Goal: Transaction & Acquisition: Purchase product/service

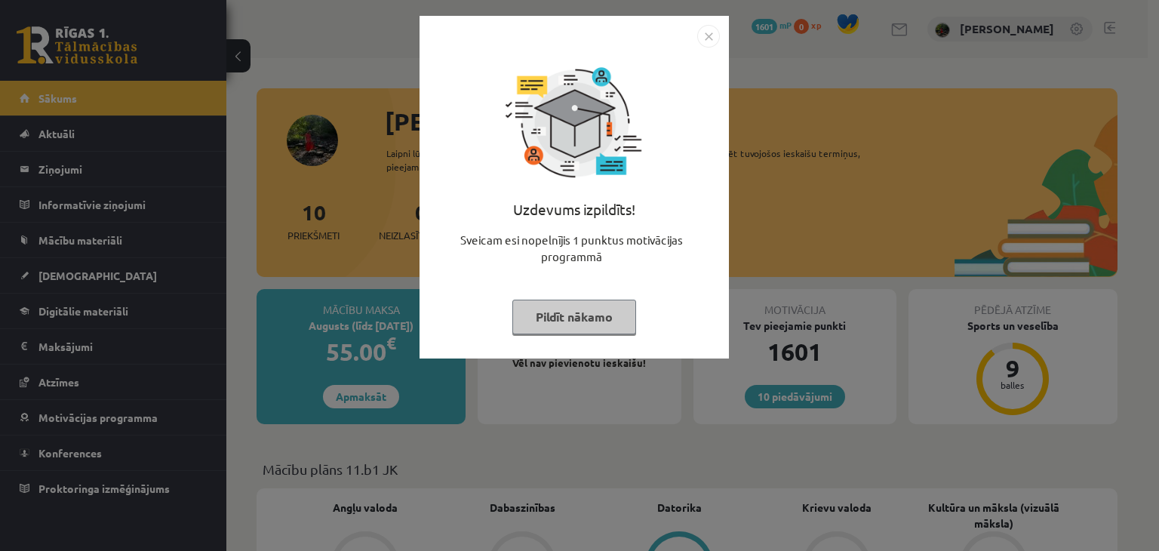
click at [531, 321] on button "Pildīt nākamo" at bounding box center [574, 317] width 124 height 35
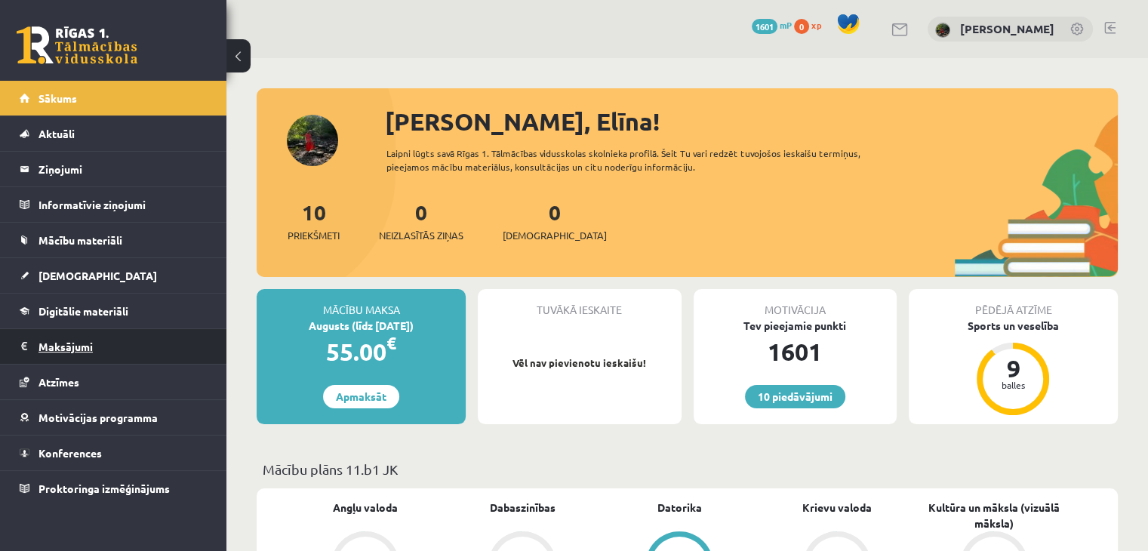
click at [47, 355] on legend "Maksājumi 0" at bounding box center [122, 346] width 169 height 35
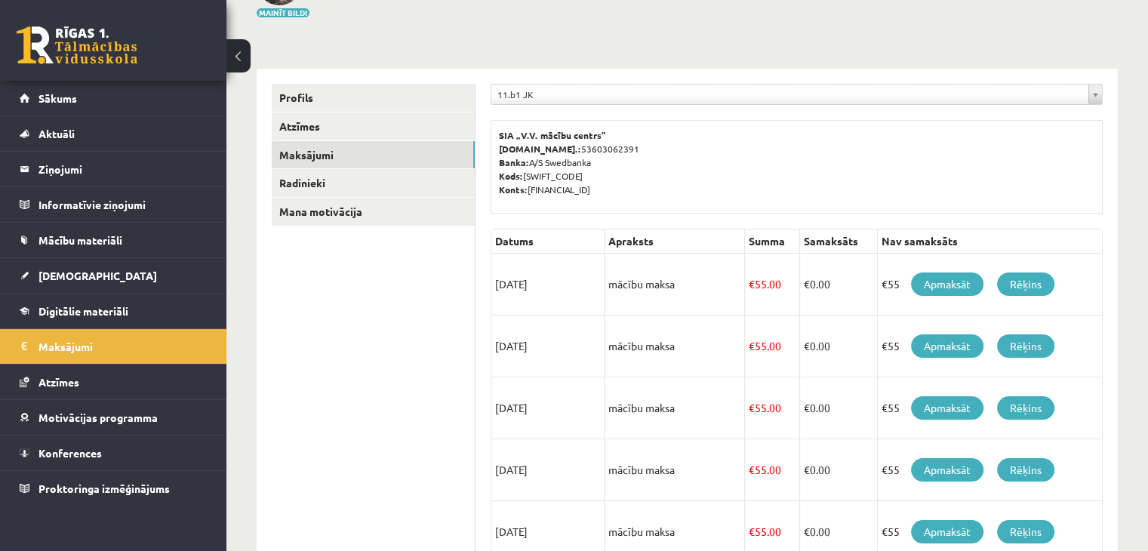
scroll to position [123, 0]
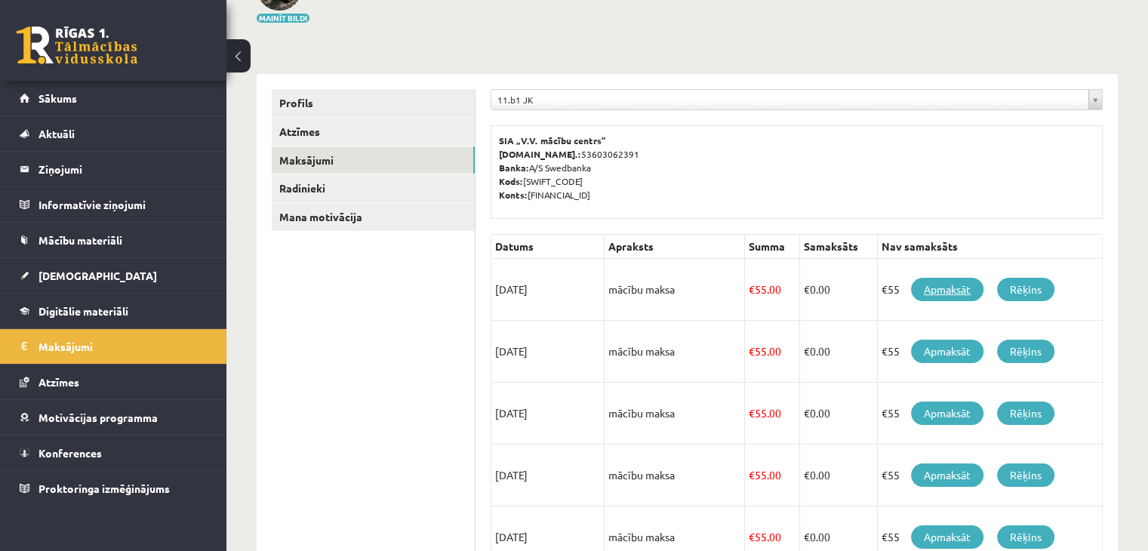
click at [930, 285] on link "Apmaksāt" at bounding box center [947, 289] width 72 height 23
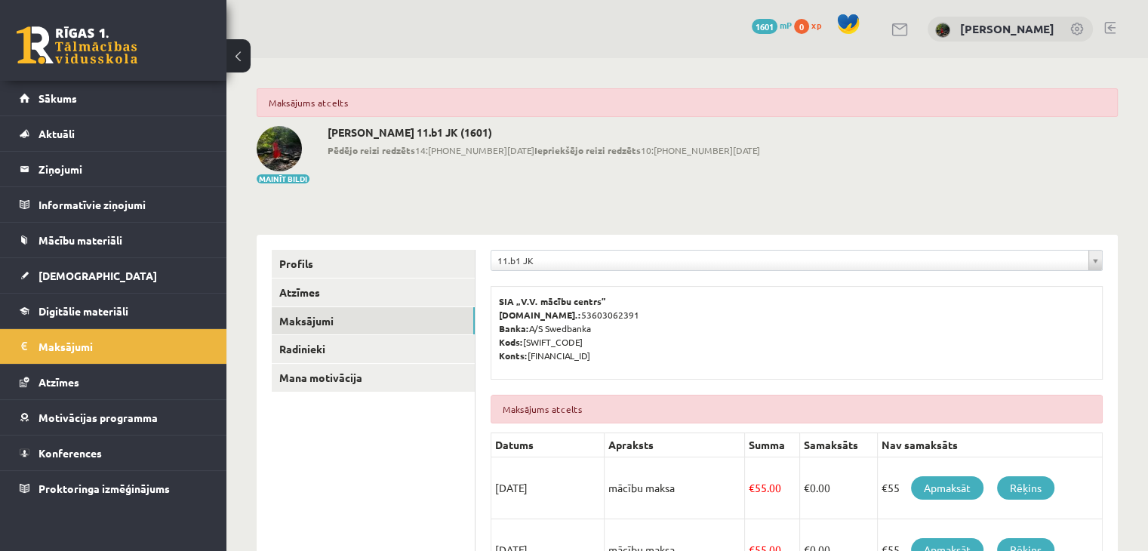
scroll to position [166, 0]
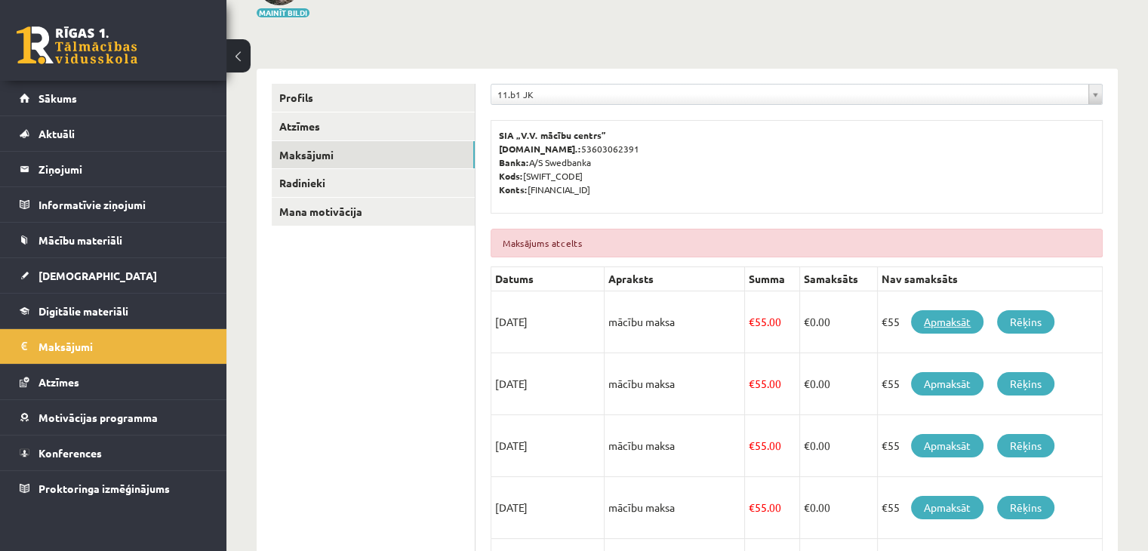
click at [943, 325] on link "Apmaksāt" at bounding box center [947, 321] width 72 height 23
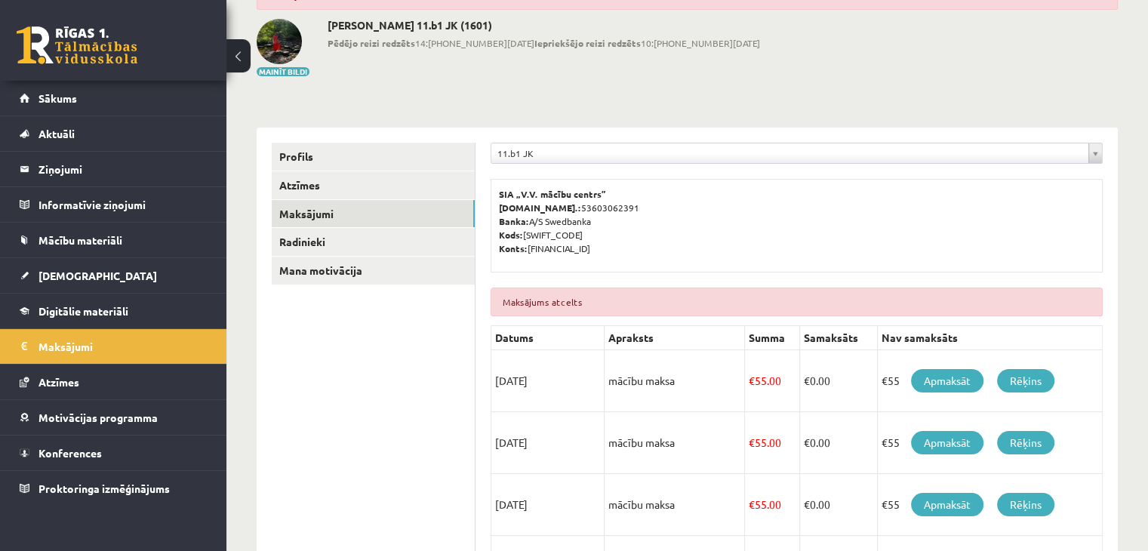
scroll to position [114, 0]
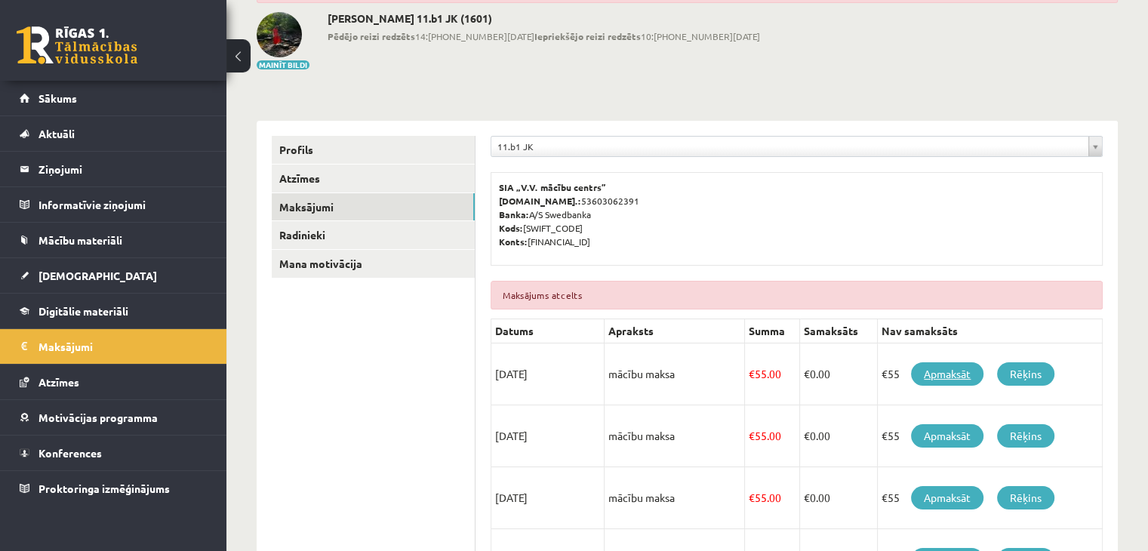
click at [934, 375] on link "Apmaksāt" at bounding box center [947, 373] width 72 height 23
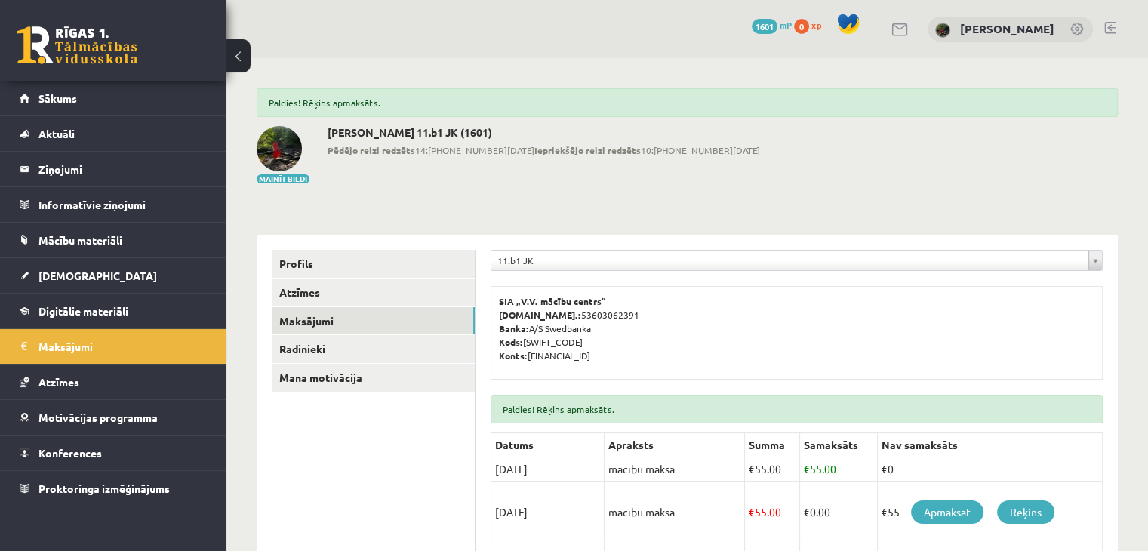
click at [1108, 30] on link at bounding box center [1109, 28] width 11 height 12
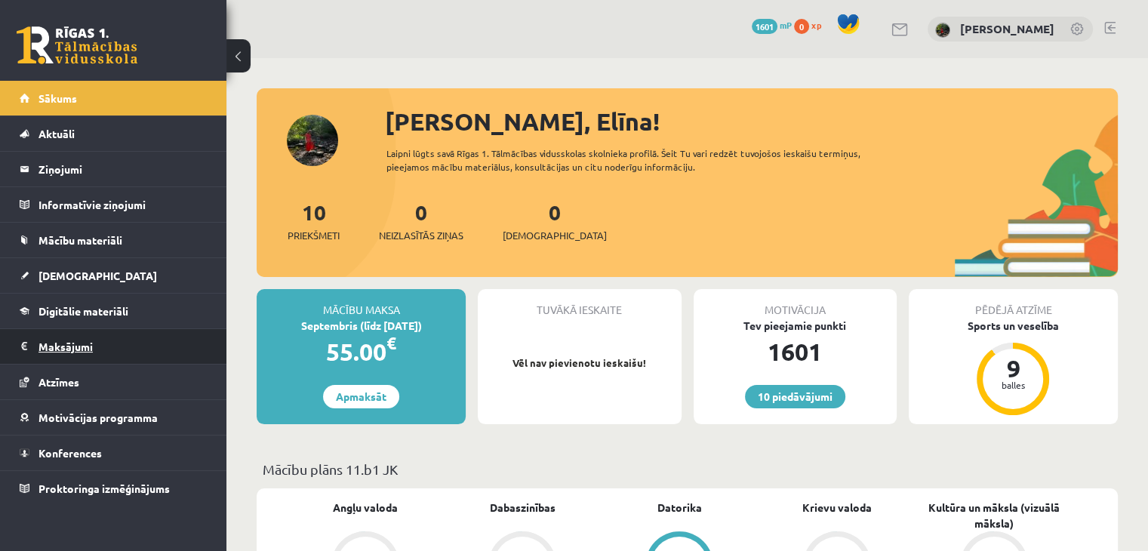
click at [69, 336] on legend "Maksājumi 0" at bounding box center [122, 346] width 169 height 35
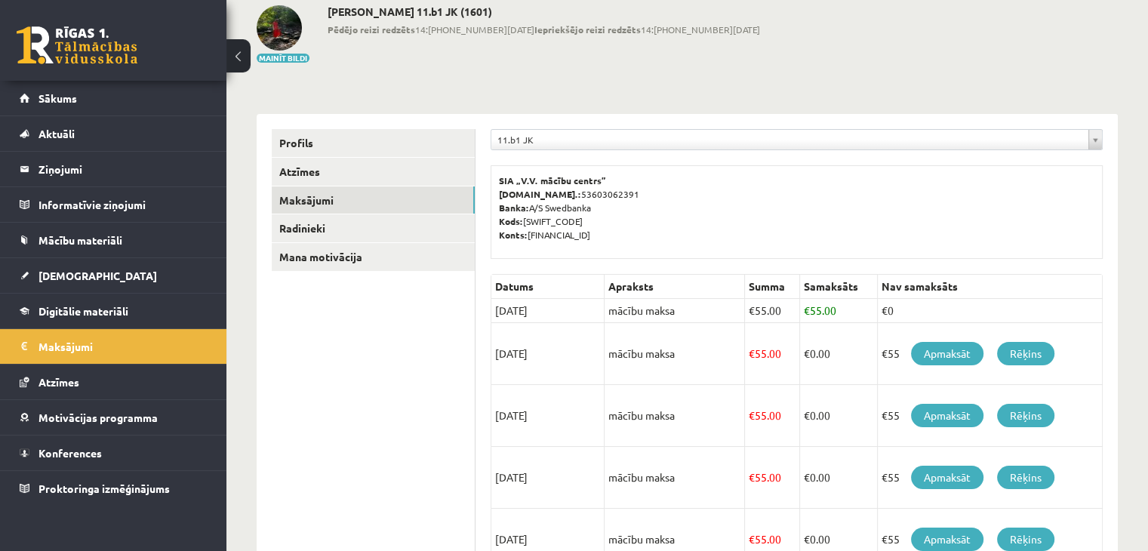
scroll to position [85, 0]
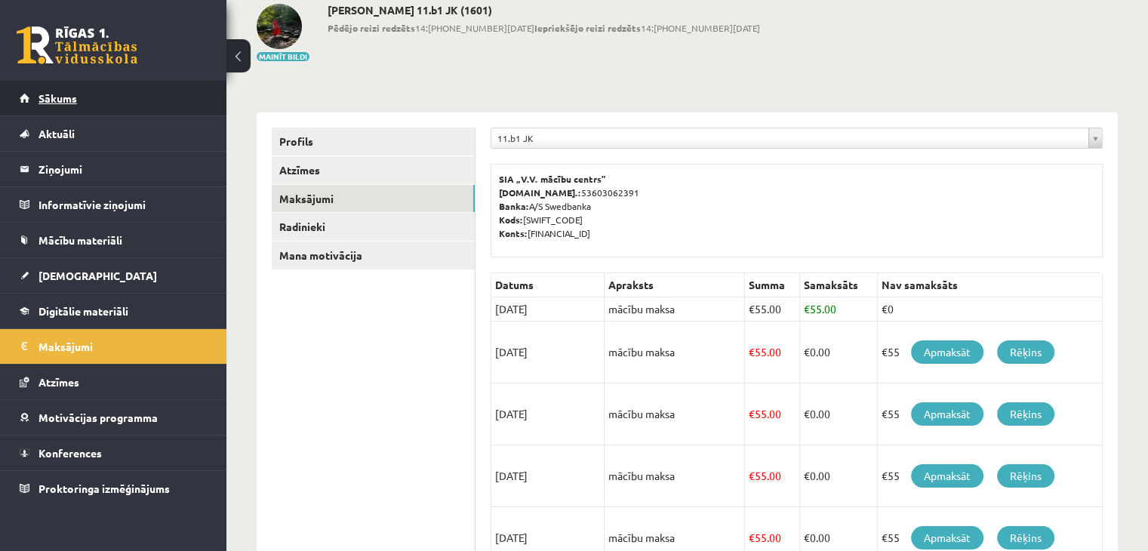
click at [58, 91] on link "Sākums" at bounding box center [114, 98] width 188 height 35
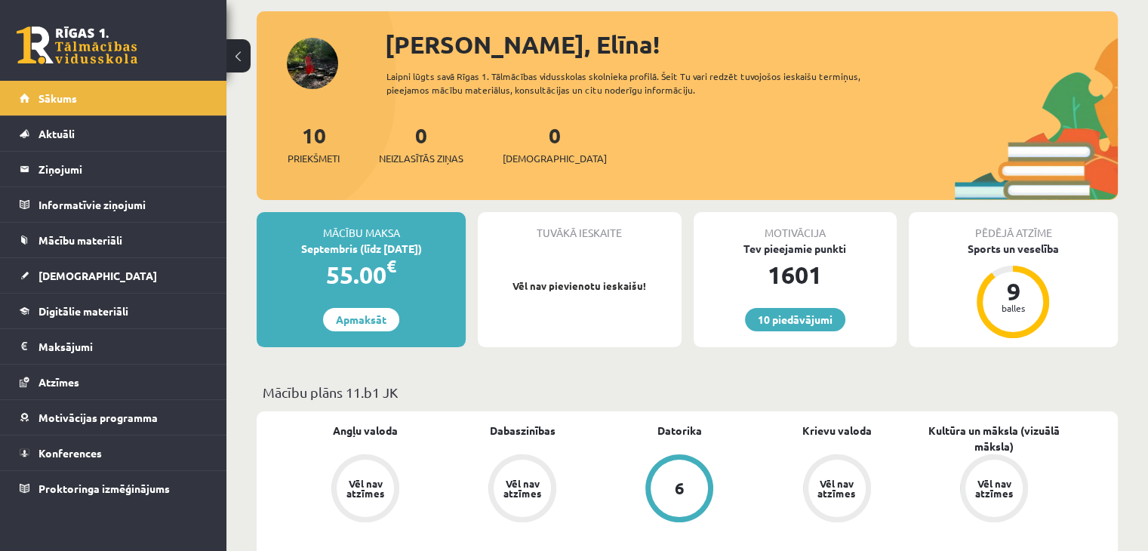
scroll to position [71, 0]
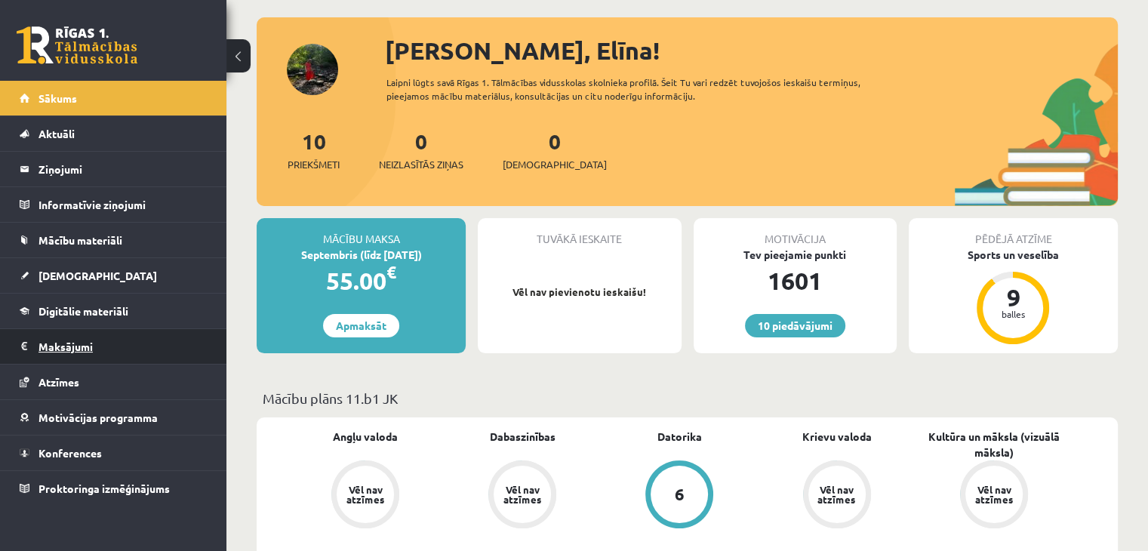
click at [41, 333] on legend "Maksājumi 0" at bounding box center [122, 346] width 169 height 35
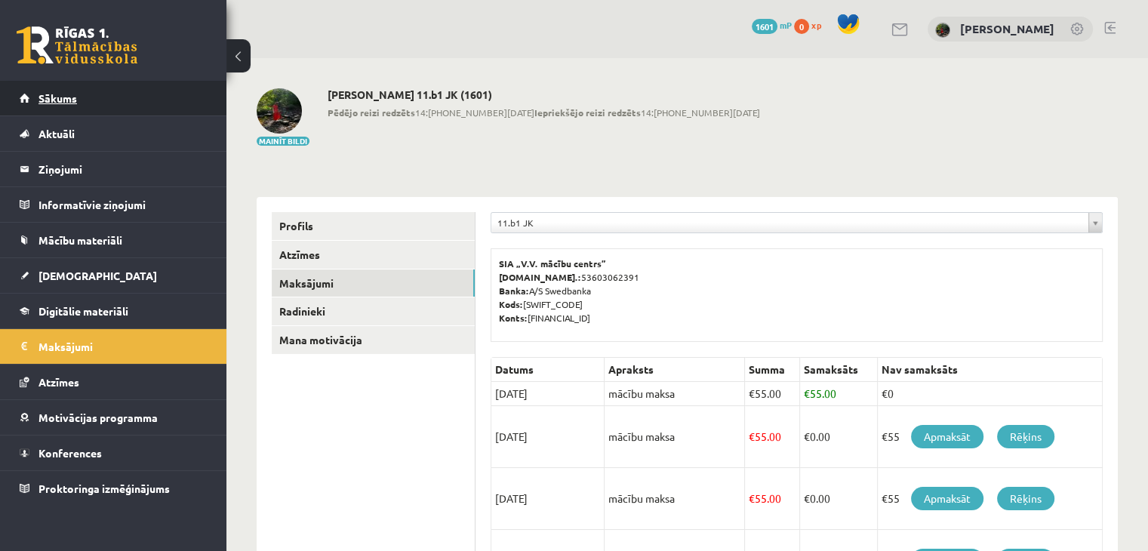
click at [90, 88] on link "Sākums" at bounding box center [114, 98] width 188 height 35
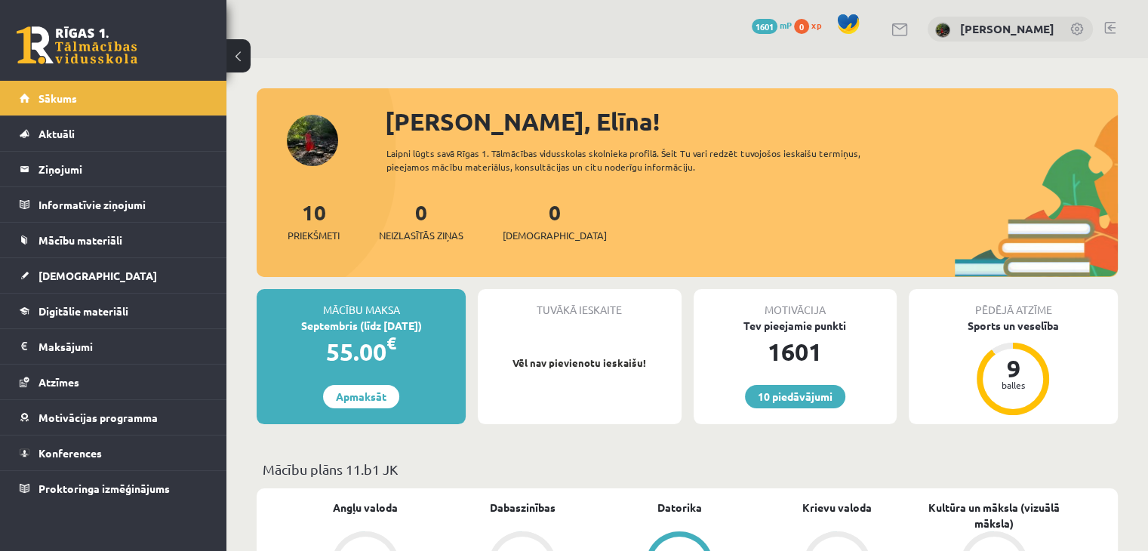
click at [1110, 28] on link at bounding box center [1109, 28] width 11 height 12
